Goal: Find contact information: Find contact information

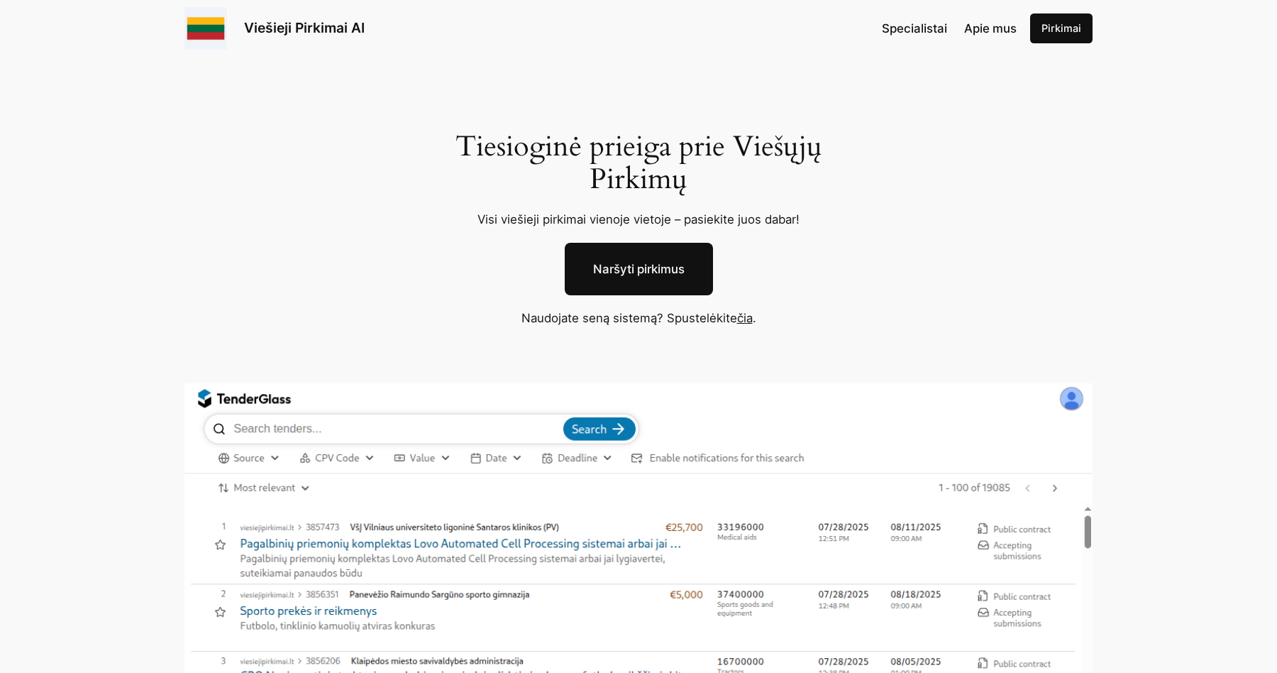
click at [923, 20] on link "Specialistai" at bounding box center [914, 28] width 65 height 18
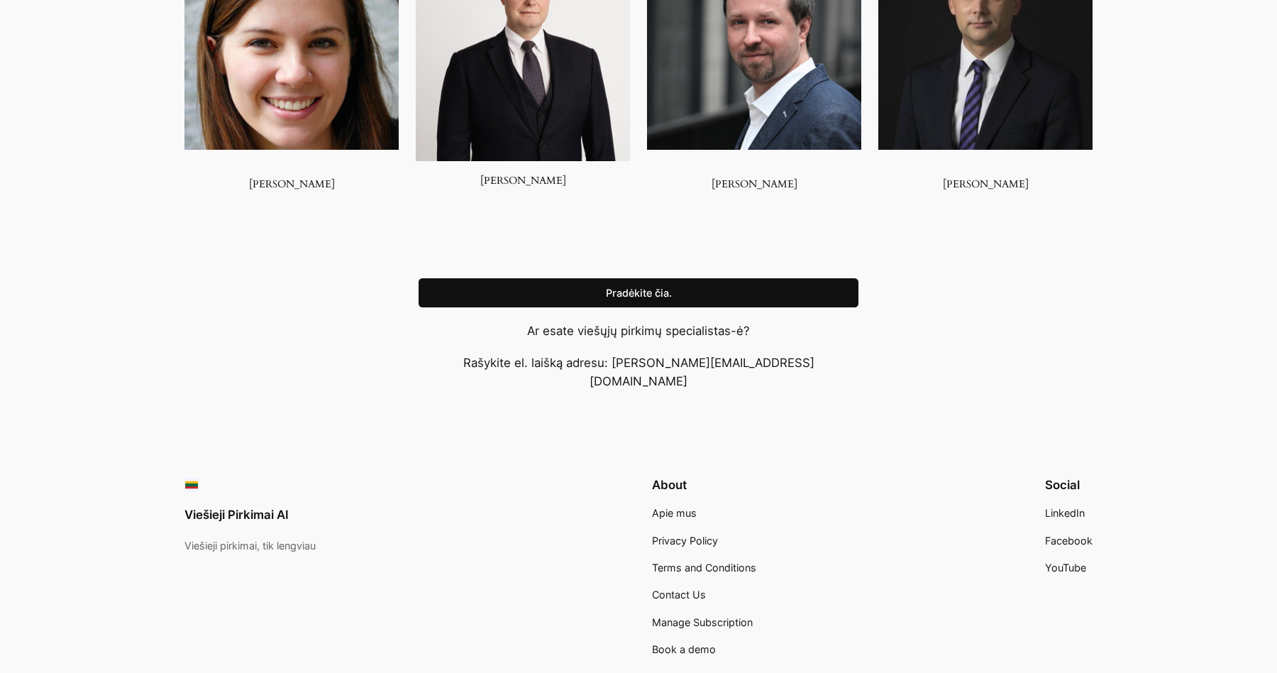
scroll to position [1417, 0]
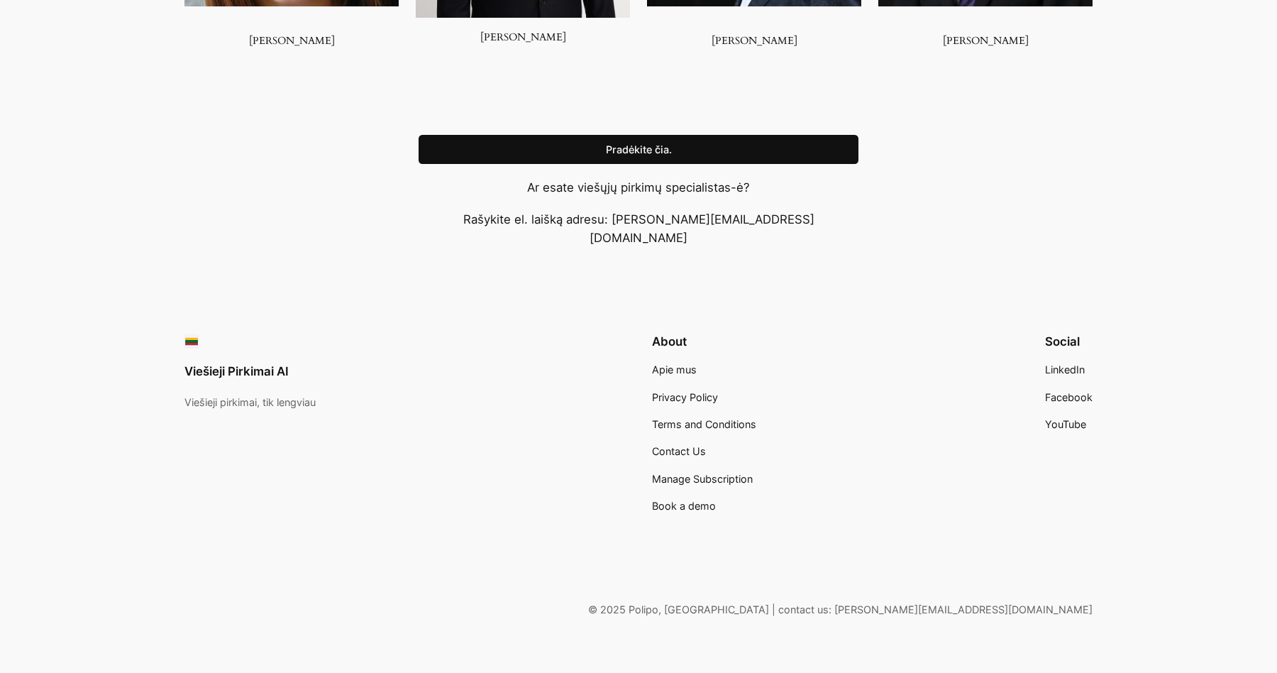
click at [668, 363] on span "Apie mus" at bounding box center [674, 369] width 45 height 12
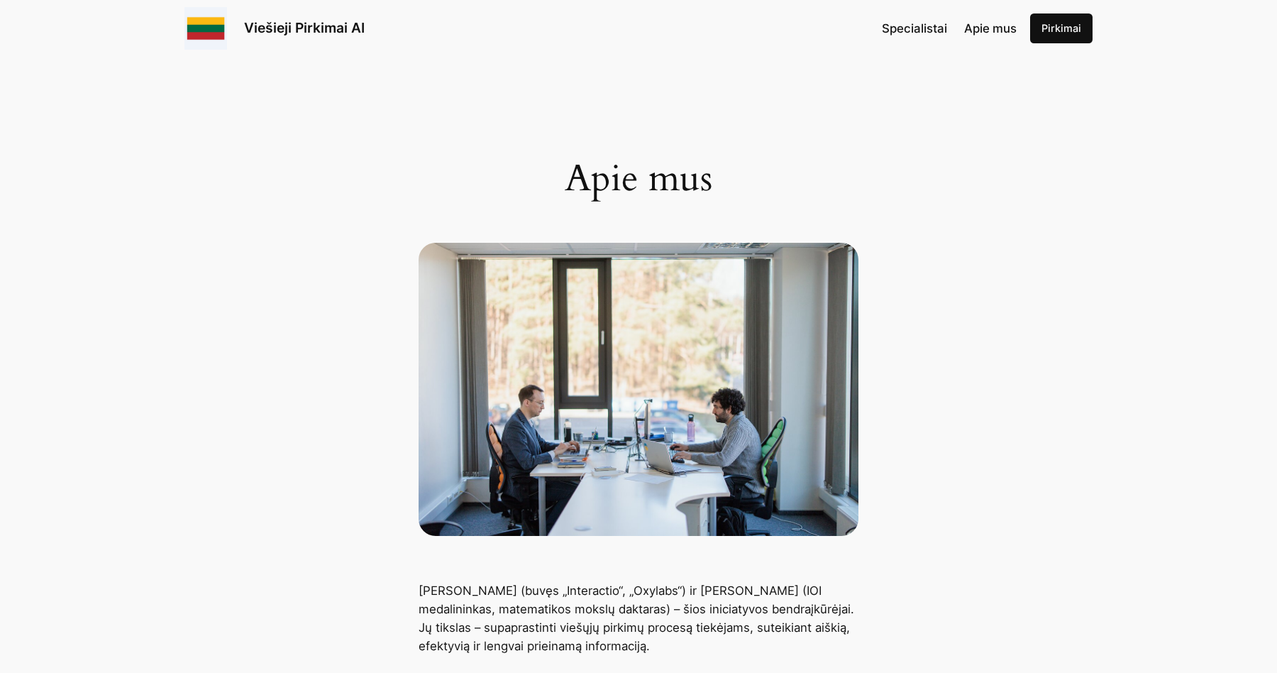
click at [1050, 22] on link "Pirkimai" at bounding box center [1062, 28] width 62 height 30
